Goal: Obtain resource: Obtain resource

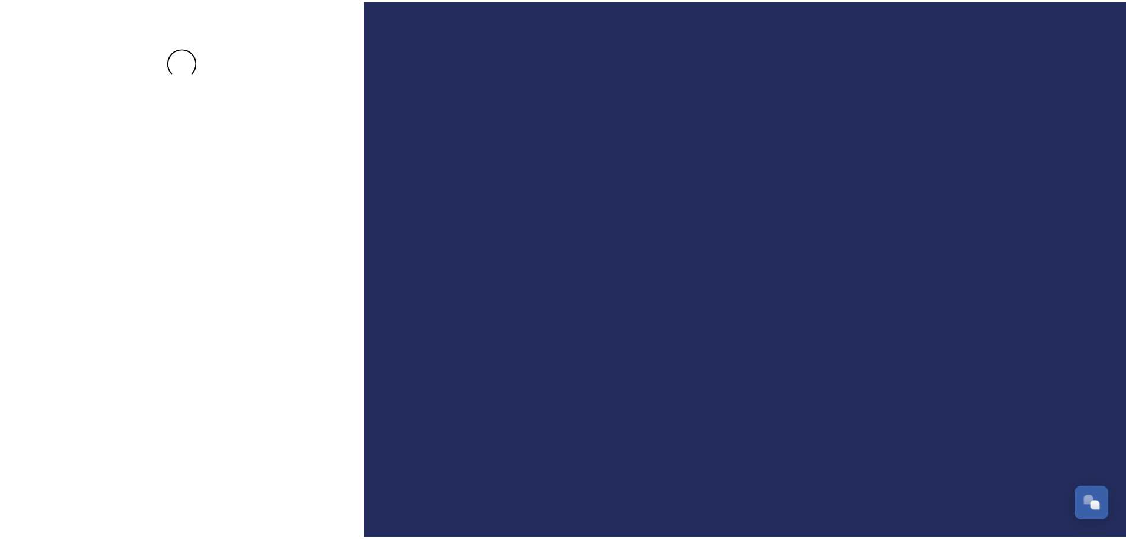
scroll to position [2360, 0]
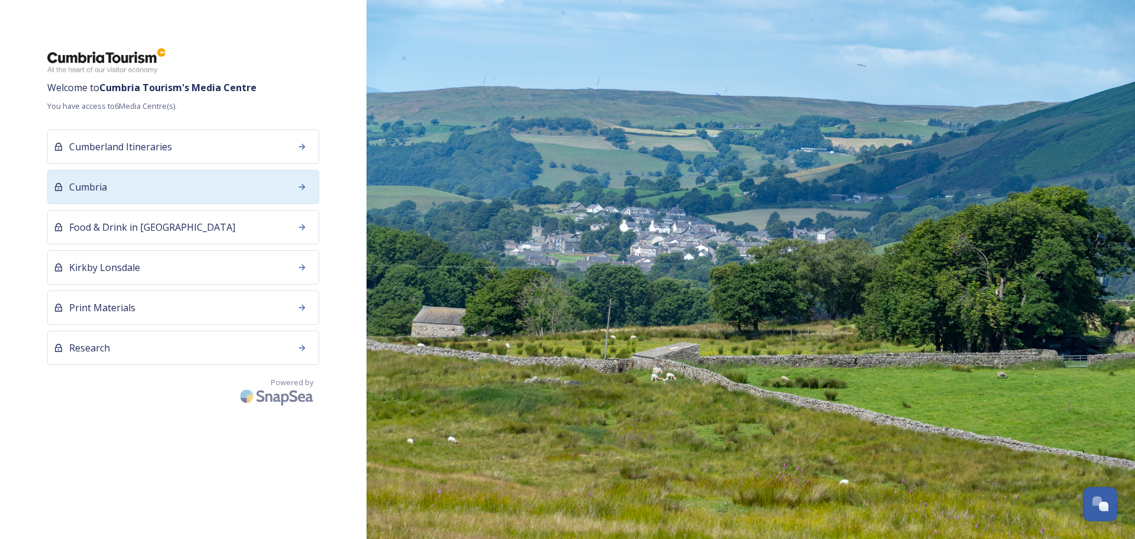
click at [85, 176] on div "Cumbria" at bounding box center [183, 187] width 272 height 34
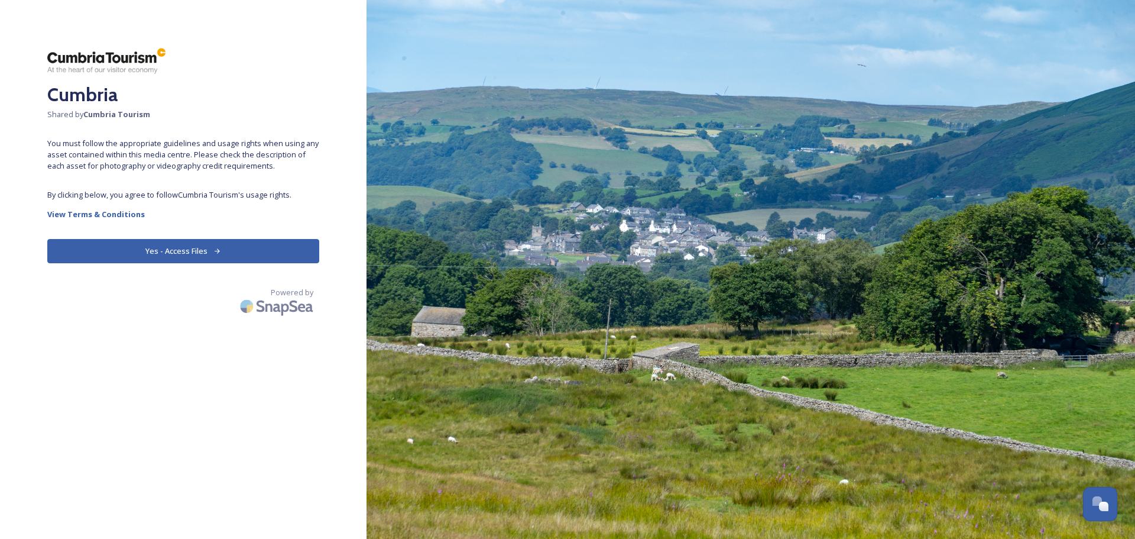
click at [226, 240] on button "Yes - Access Files" at bounding box center [183, 251] width 272 height 24
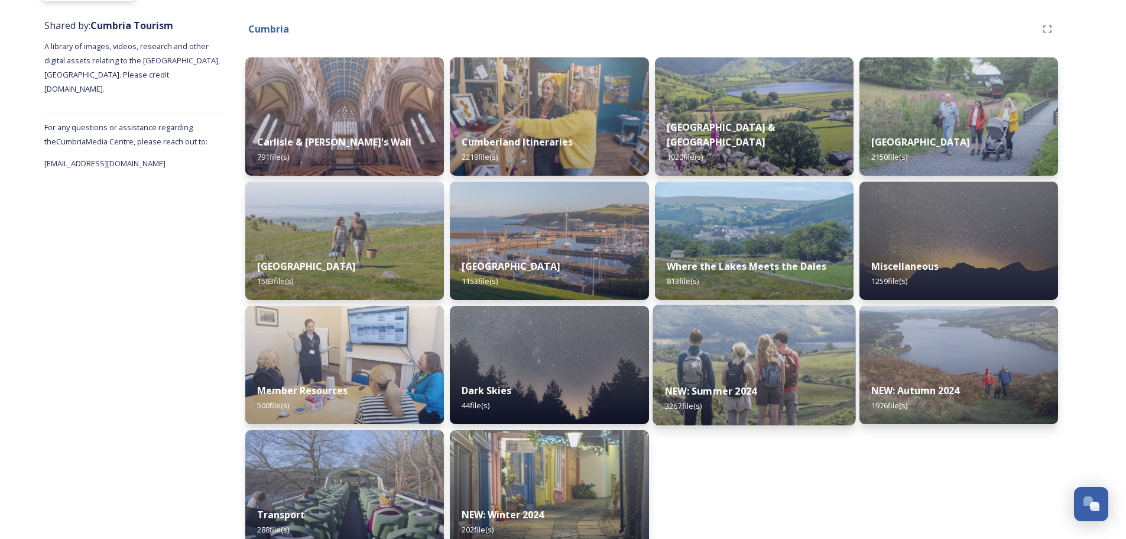
scroll to position [153, 0]
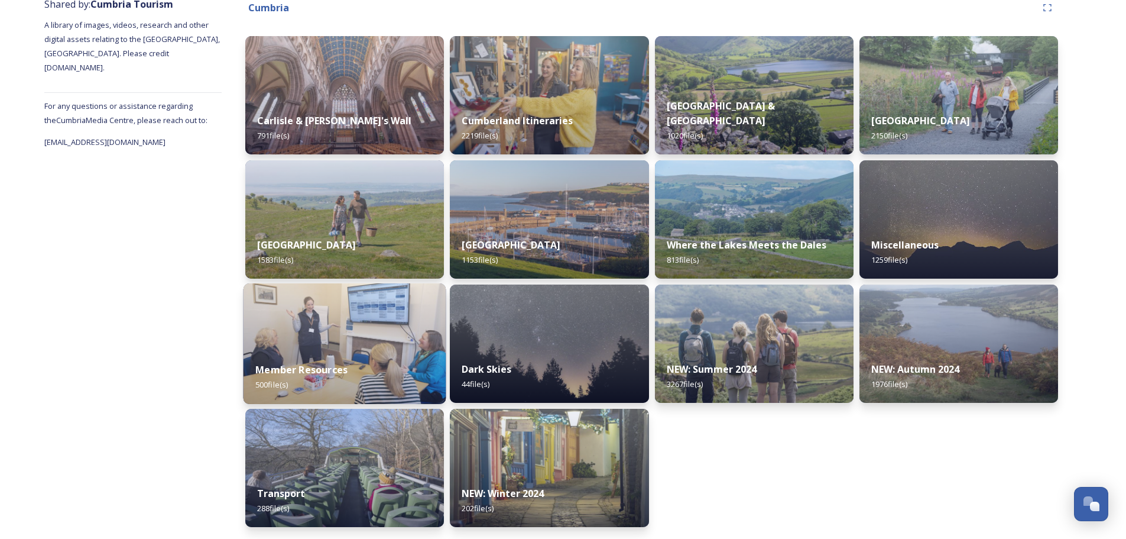
click at [329, 375] on strong "Member Resources" at bounding box center [301, 369] width 92 height 13
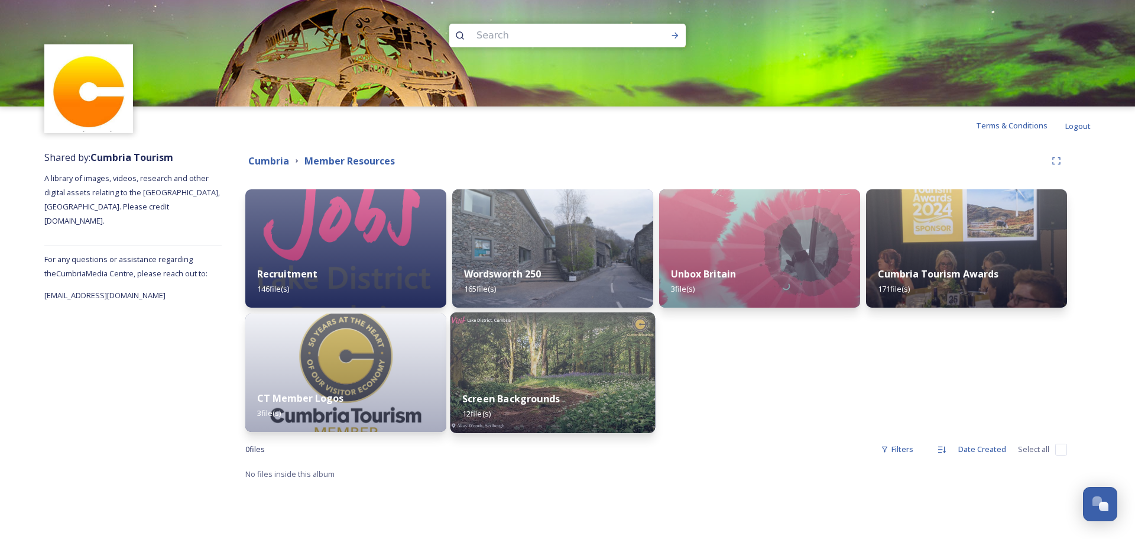
click at [512, 386] on div "Screen Backgrounds 12 file(s)" at bounding box center [553, 406] width 205 height 54
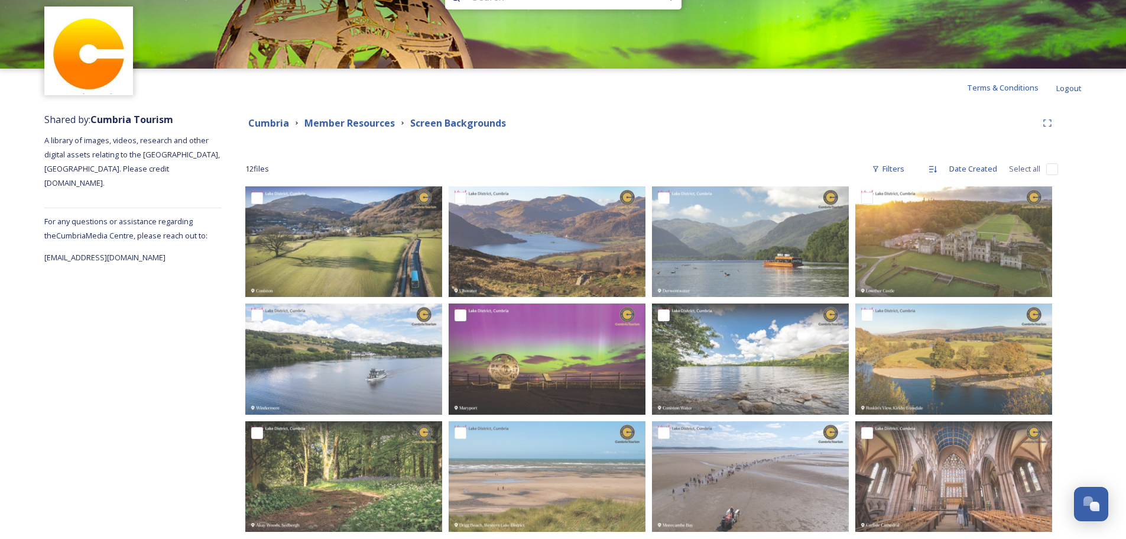
scroll to position [57, 0]
